Goal: Information Seeking & Learning: Learn about a topic

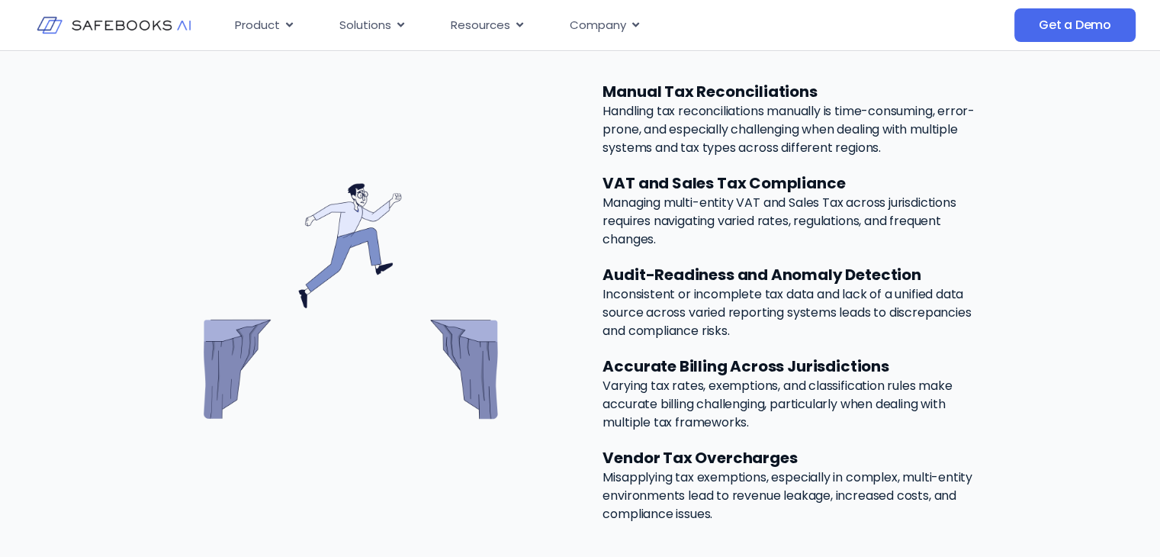
scroll to position [827, 0]
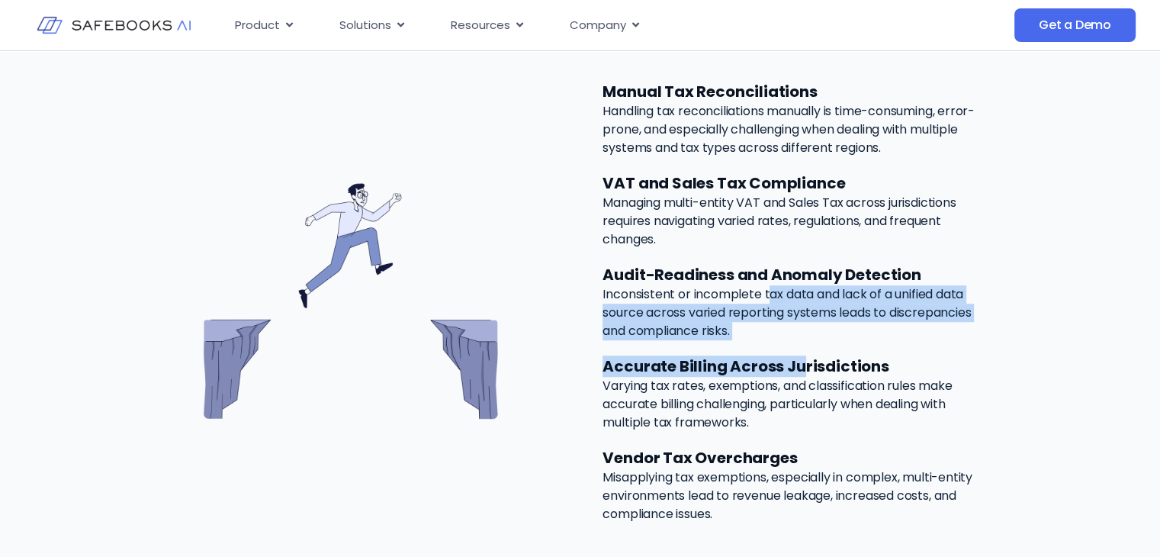
drag, startPoint x: 732, startPoint y: 284, endPoint x: 742, endPoint y: 367, distance: 82.9
click at [742, 367] on div "Manual Tax Reconciliations Handling tax reconciliations manually is time-consum…" at bounding box center [791, 302] width 442 height 506
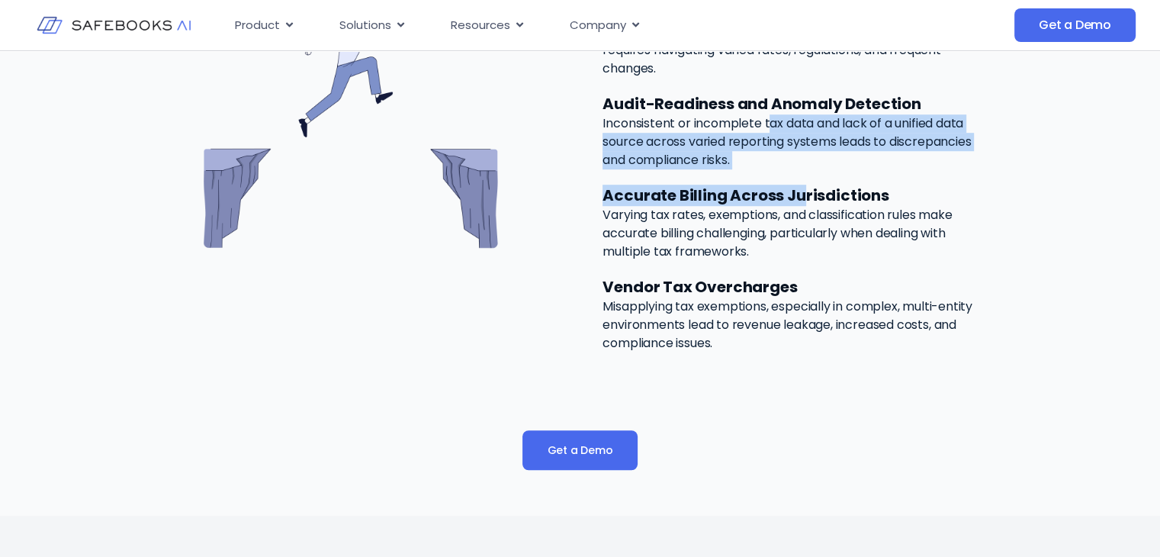
scroll to position [997, 0]
drag, startPoint x: 694, startPoint y: 303, endPoint x: 702, endPoint y: 343, distance: 41.3
click at [702, 343] on p "Misapplying tax exemptions, especially in complex, multi-entity environments le…" at bounding box center [791, 325] width 378 height 55
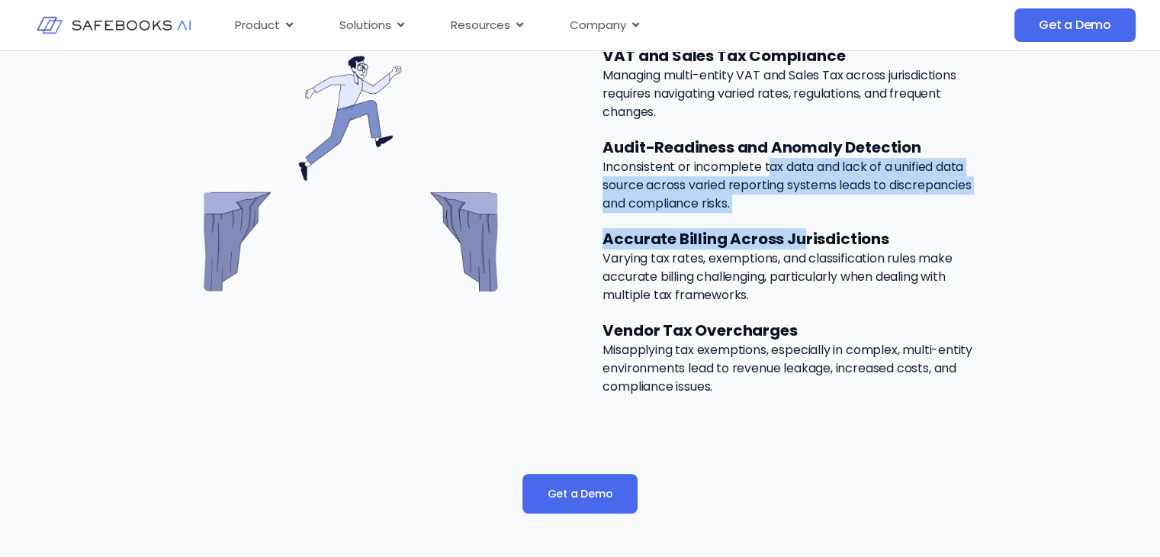
scroll to position [953, 0]
drag, startPoint x: 677, startPoint y: 249, endPoint x: 747, endPoint y: 298, distance: 85.5
click at [747, 298] on p "Varying tax rates, exemptions, and classification rules make accurate billing c…" at bounding box center [791, 277] width 378 height 55
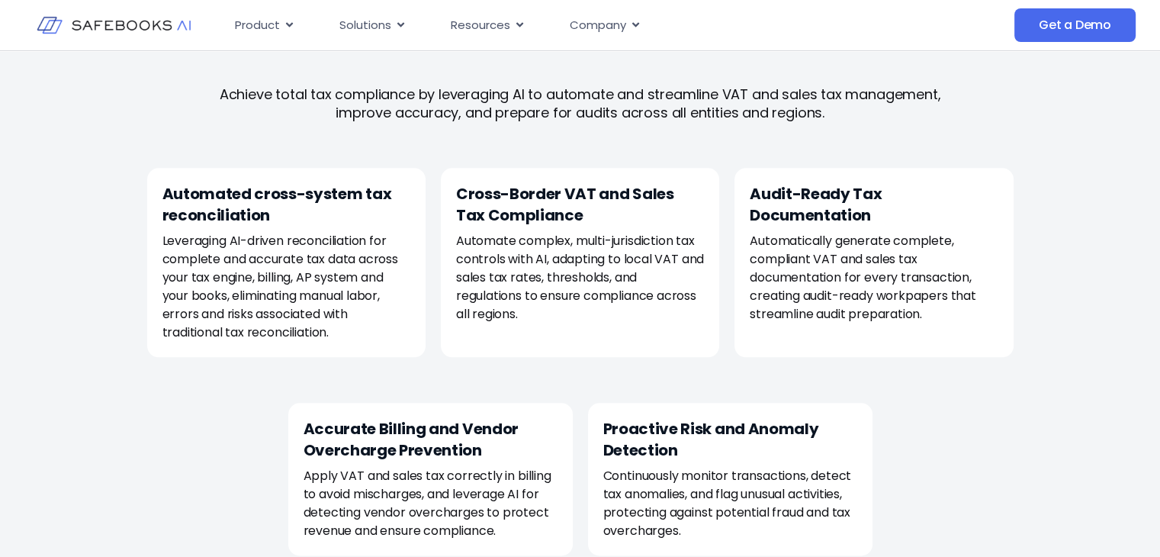
scroll to position [1653, 0]
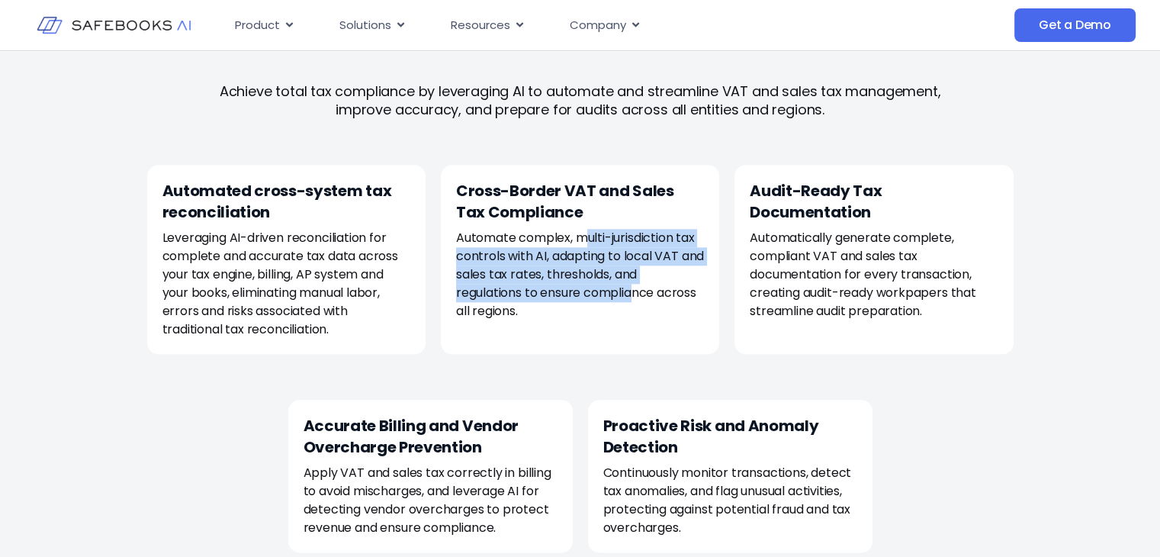
drag, startPoint x: 547, startPoint y: 244, endPoint x: 583, endPoint y: 300, distance: 66.8
click at [583, 300] on p "Automate complex, multi-jurisdiction tax controls with AI, adapting to local VA…" at bounding box center [580, 275] width 248 height 92
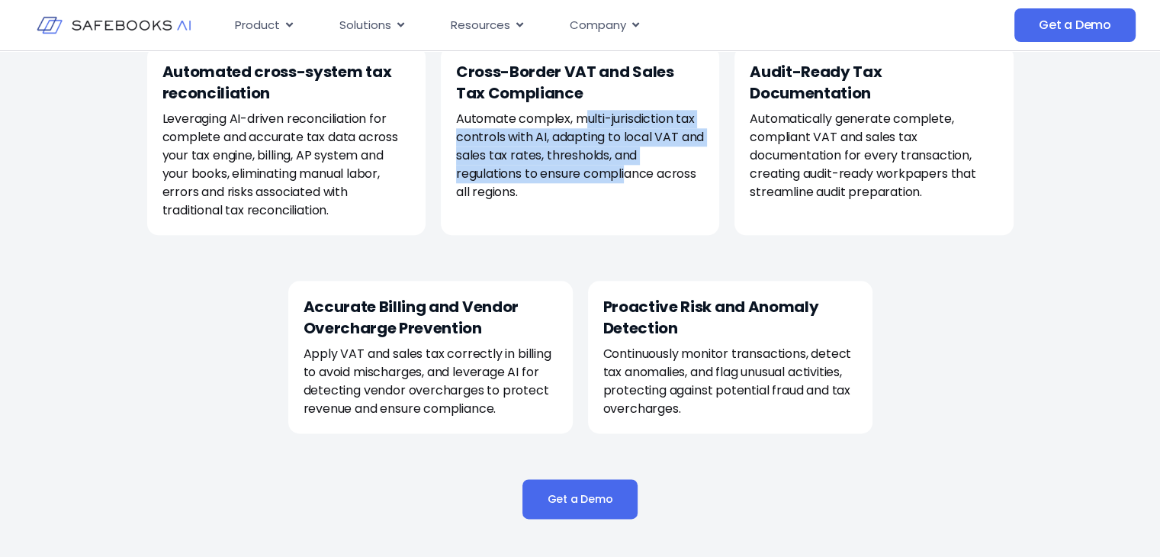
scroll to position [1775, 0]
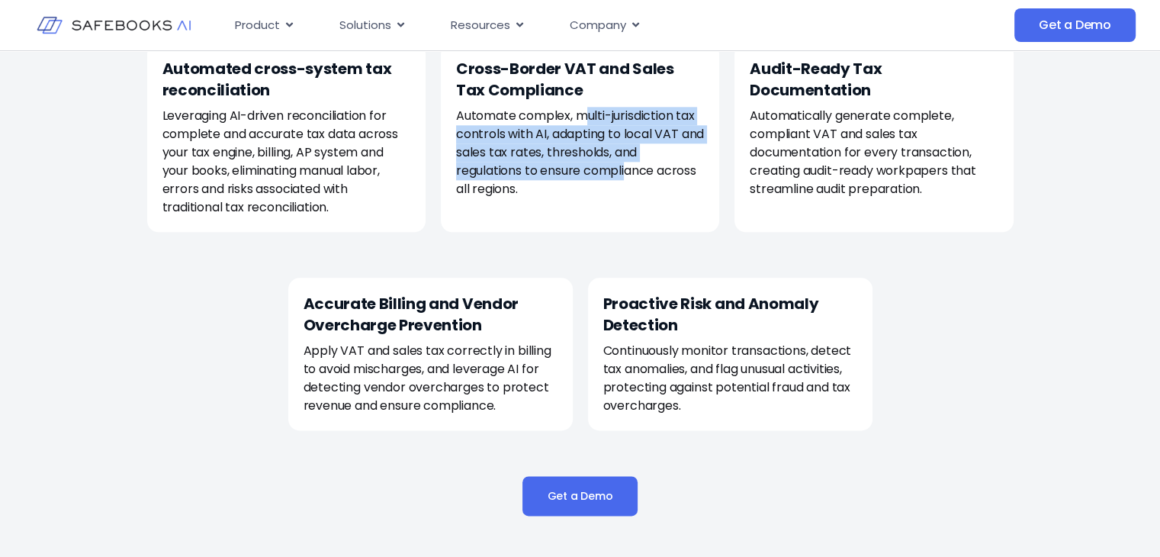
drag, startPoint x: 878, startPoint y: 116, endPoint x: 900, endPoint y: 202, distance: 89.0
click at [900, 202] on div "Audit-Ready Tax Documentation Automatically generate complete, compliant VAT an…" at bounding box center [873, 137] width 278 height 189
